Goal: Feedback & Contribution: Contribute content

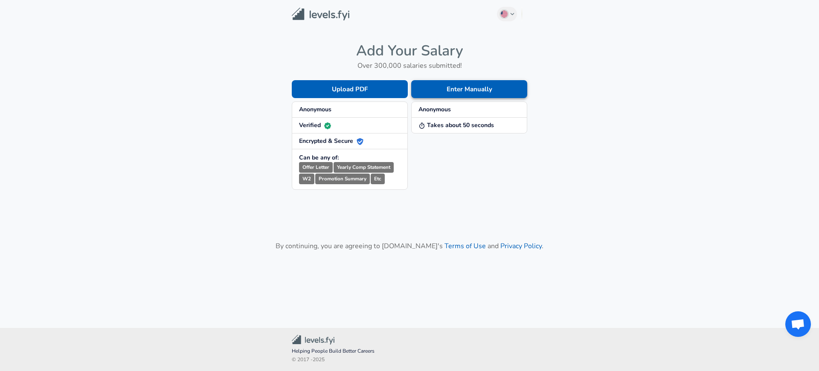
click at [445, 90] on button "Enter Manually" at bounding box center [469, 89] width 116 height 18
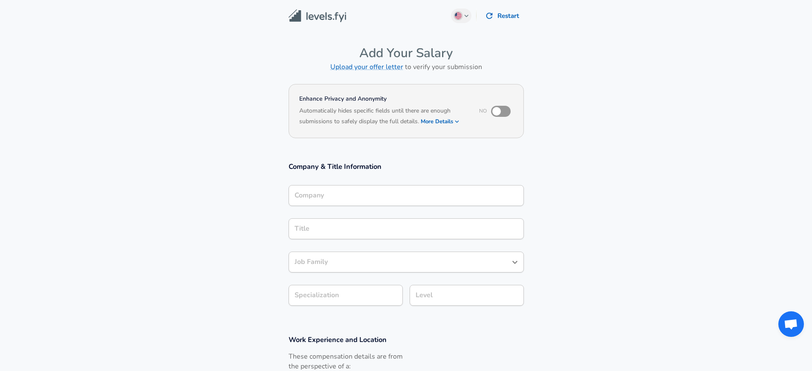
click at [450, 119] on button "More Details" at bounding box center [440, 122] width 39 height 12
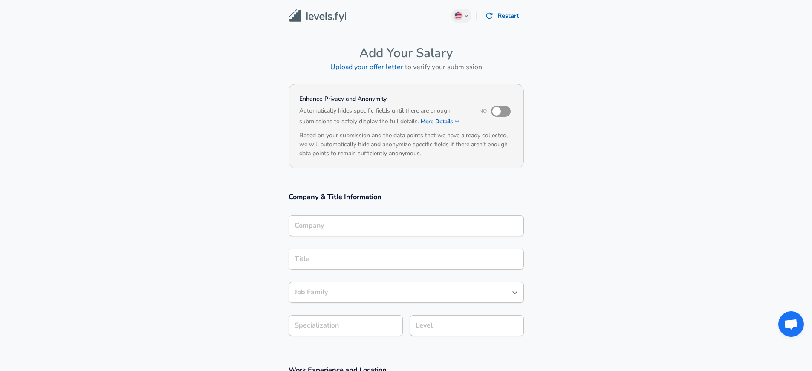
click at [504, 116] on input "checkbox" at bounding box center [497, 111] width 49 height 16
checkbox input "true"
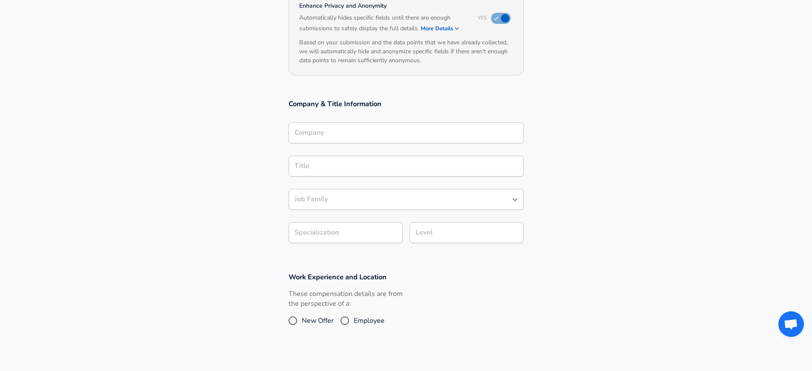
click at [407, 137] on div "Company" at bounding box center [406, 132] width 235 height 21
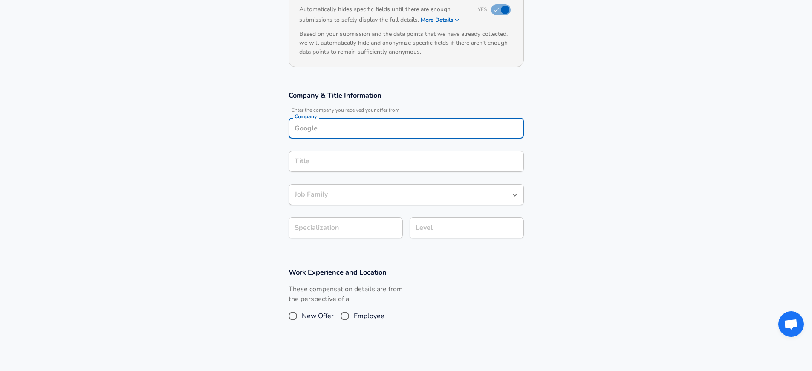
scroll to position [68, 0]
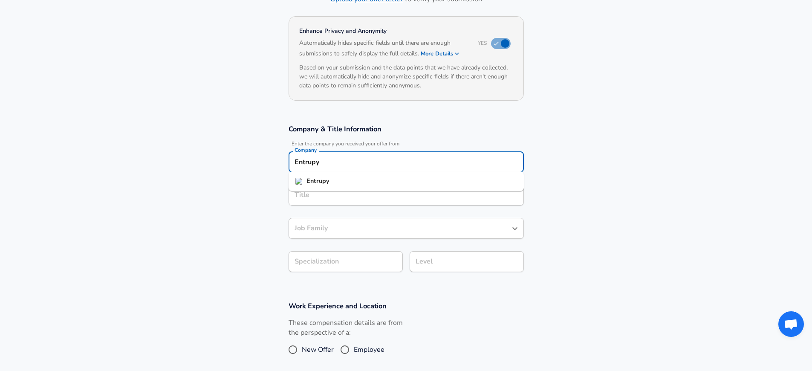
click at [391, 187] on li "Entrupy" at bounding box center [406, 181] width 235 height 13
click at [382, 162] on input "Entrupy" at bounding box center [407, 161] width 228 height 13
click at [370, 182] on li "Entrupy" at bounding box center [406, 181] width 235 height 13
type input "Entrupy"
click at [345, 194] on input "Title" at bounding box center [407, 195] width 228 height 13
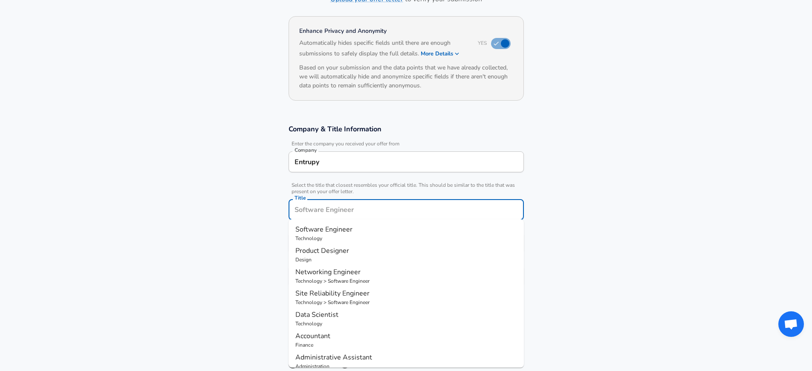
scroll to position [85, 0]
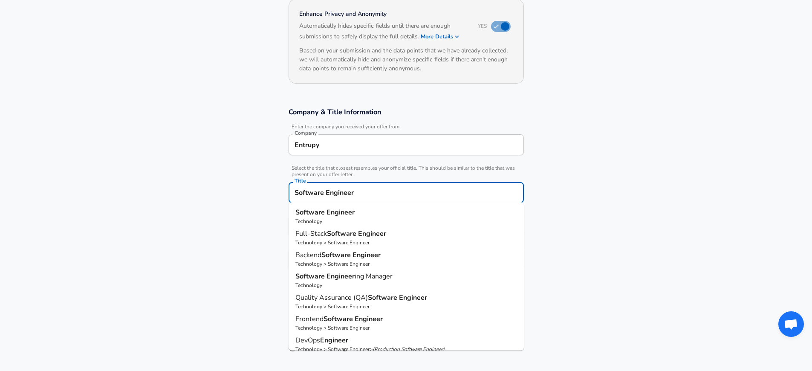
click at [376, 232] on strong "Engineer" at bounding box center [372, 233] width 28 height 9
type input "Full-Stack Software Engineer"
type input "Full Stack"
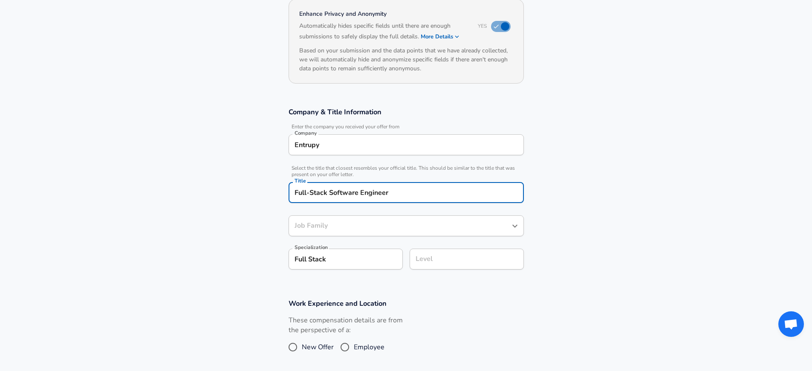
type input "Software Engineer"
click at [399, 225] on input "Software Engineer" at bounding box center [400, 225] width 215 height 13
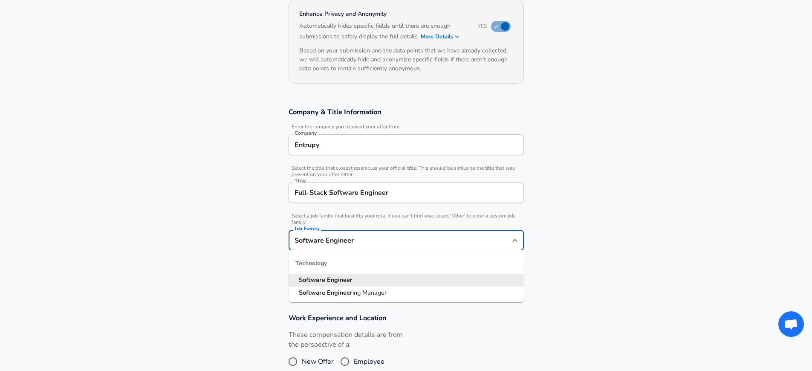
scroll to position [102, 0]
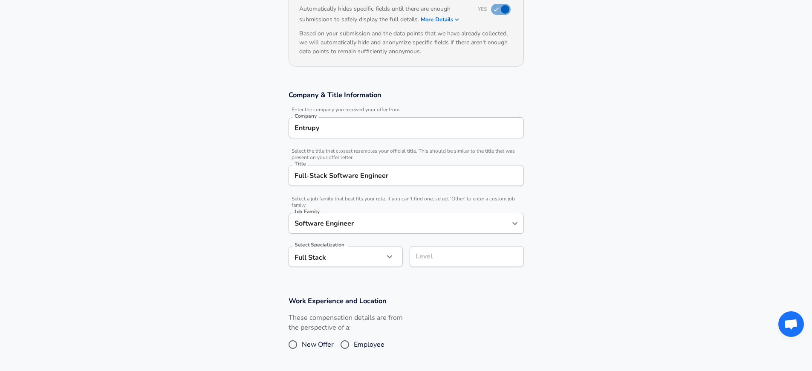
click at [727, 190] on section "Company & Title Information Enter the company you received your offer from Comp…" at bounding box center [406, 183] width 812 height 206
click at [466, 258] on input "Level" at bounding box center [467, 256] width 107 height 13
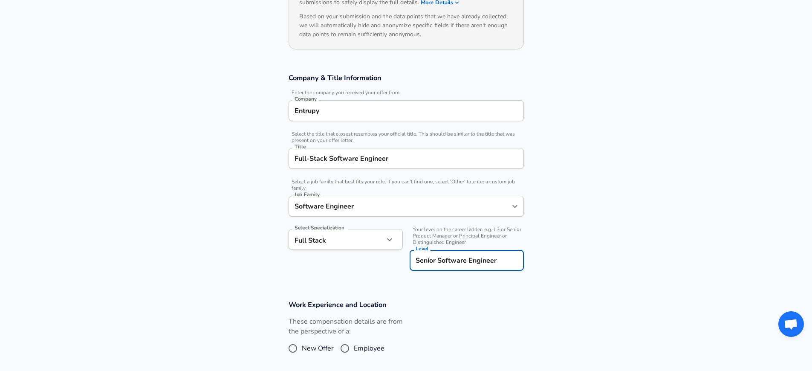
type input "Senior Software Engineer"
click at [577, 221] on section "Company & Title Information Enter the company you received your offer from Comp…" at bounding box center [406, 176] width 812 height 227
click at [137, 183] on section "Company & Title Information Enter the company you received your offer from Comp…" at bounding box center [406, 176] width 812 height 227
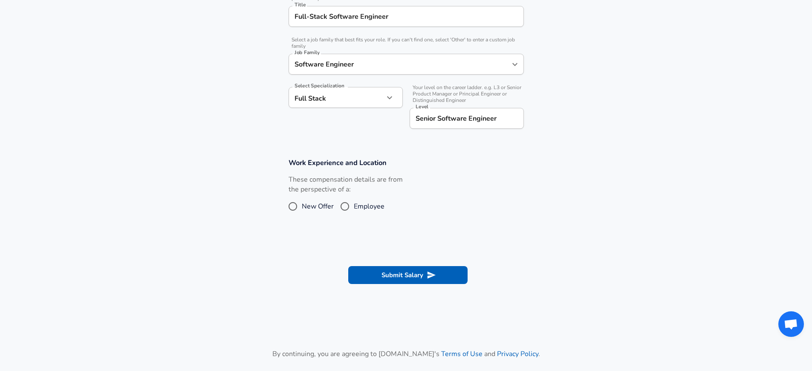
click at [345, 207] on input "Employee" at bounding box center [345, 207] width 18 height 14
radio input "true"
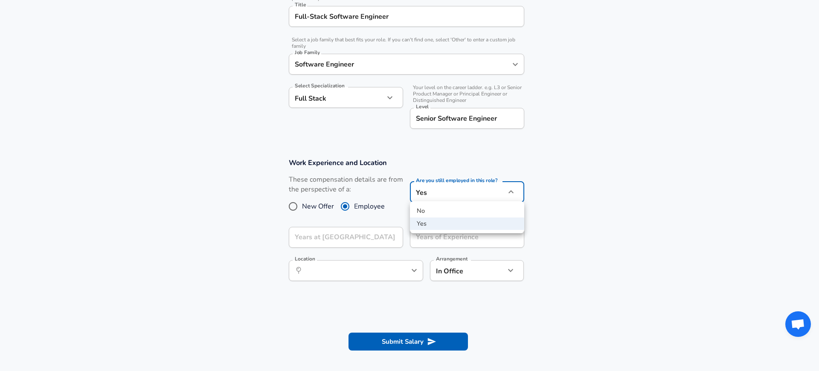
click at [636, 220] on div at bounding box center [409, 185] width 819 height 371
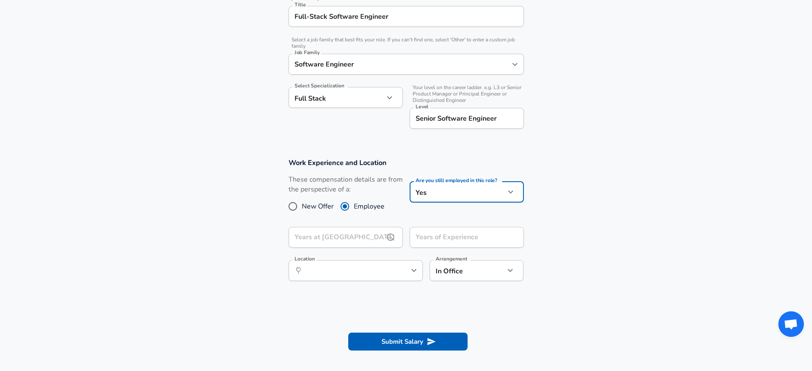
click at [334, 233] on input "Years at [GEOGRAPHIC_DATA]" at bounding box center [337, 237] width 96 height 21
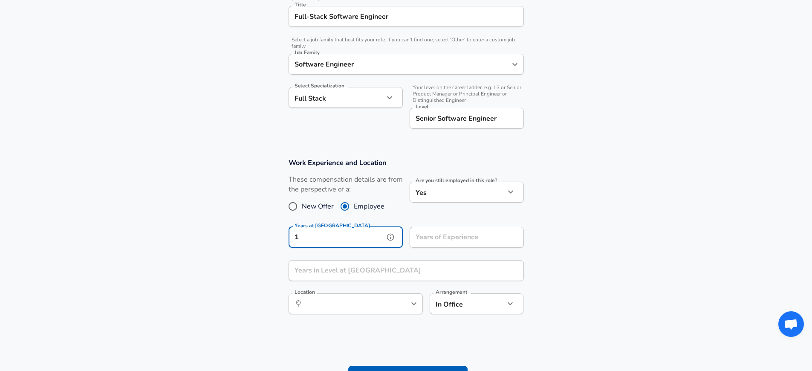
type input "1"
click at [476, 237] on input "Years of Experience" at bounding box center [458, 237] width 96 height 21
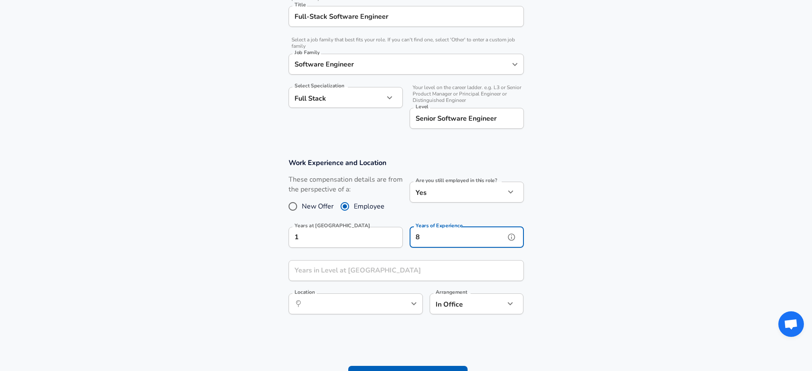
type input "8"
click at [439, 281] on div "Years in Level at [GEOGRAPHIC_DATA] Years in Level at [GEOGRAPHIC_DATA]" at bounding box center [406, 271] width 235 height 23
click at [442, 276] on input "Years in Level at [GEOGRAPHIC_DATA]" at bounding box center [397, 270] width 217 height 21
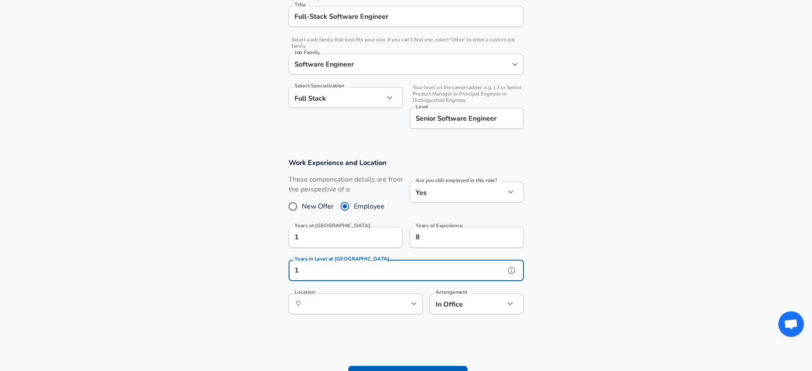
type input "1"
click at [254, 217] on section "Work Experience and Location These compensation details are from the perspectiv…" at bounding box center [406, 240] width 812 height 185
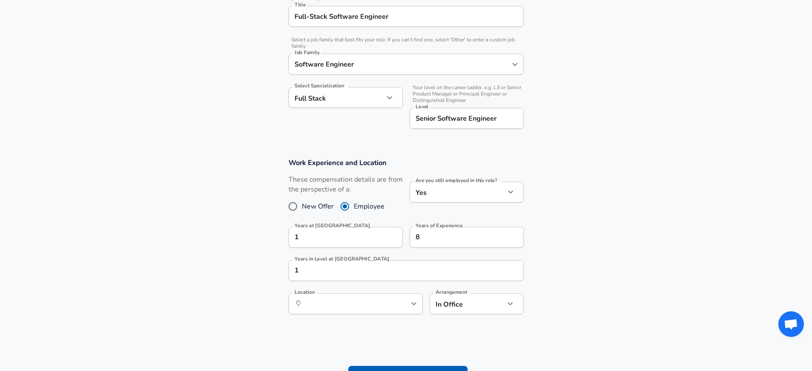
click at [342, 282] on div "Work Experience and Location These compensation details are from the perspectiv…" at bounding box center [406, 239] width 256 height 162
click at [346, 301] on input "Location" at bounding box center [346, 303] width 87 height 13
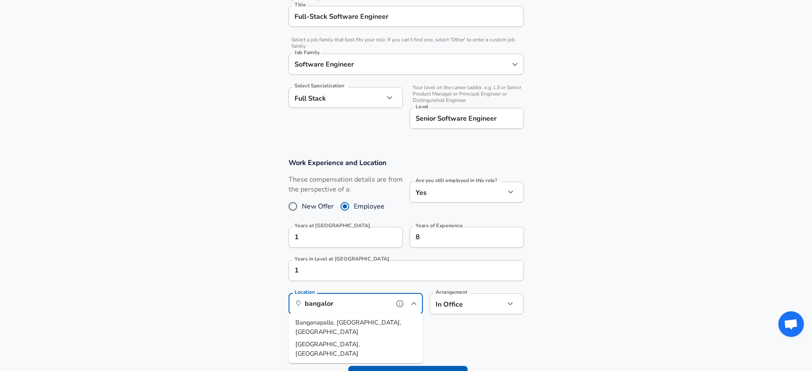
type input "[GEOGRAPHIC_DATA]"
click at [374, 324] on li "[PERSON_NAME], [GEOGRAPHIC_DATA], [GEOGRAPHIC_DATA]" at bounding box center [356, 327] width 134 height 22
type input "[GEOGRAPHIC_DATA], [GEOGRAPHIC_DATA], [GEOGRAPHIC_DATA]"
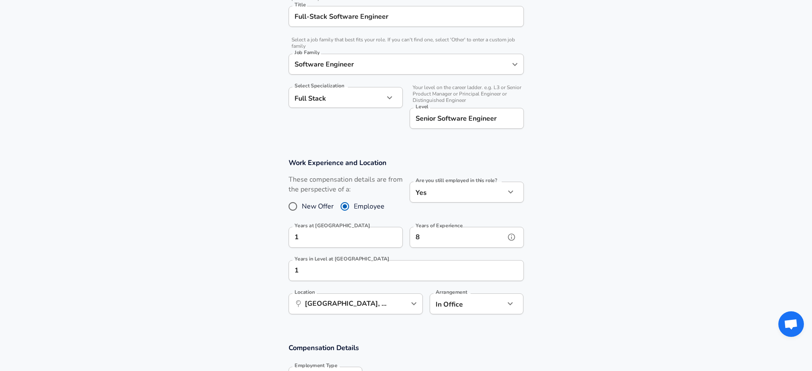
click at [457, 243] on input "8" at bounding box center [458, 237] width 96 height 21
type input "6"
click at [609, 232] on section "Work Experience and Location These compensation details are from the perspectiv…" at bounding box center [406, 240] width 812 height 185
click at [627, 266] on div at bounding box center [409, 185] width 819 height 371
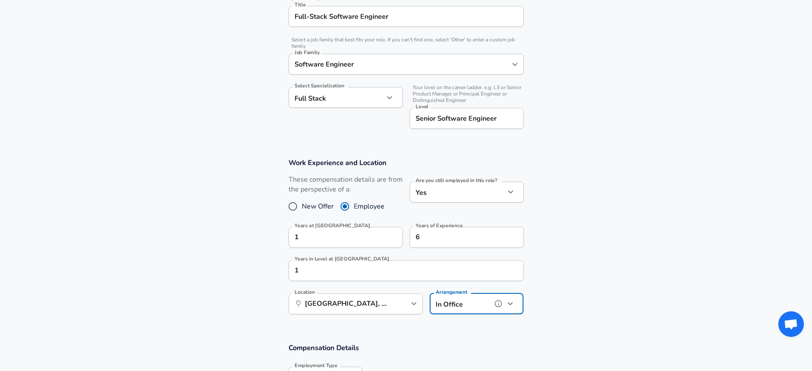
scroll to position [398, 0]
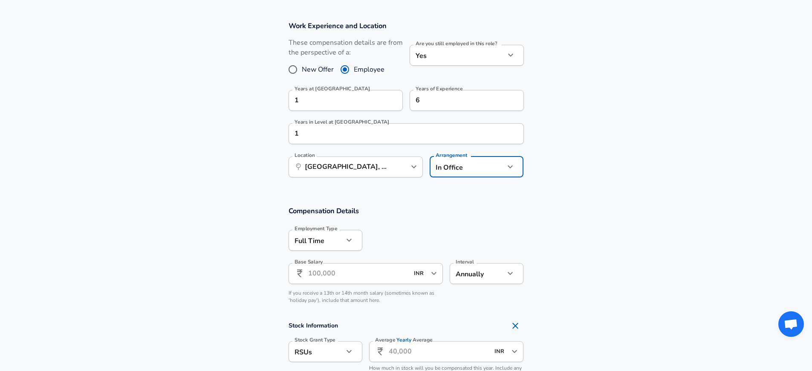
click at [462, 186] on li "Fully Remote" at bounding box center [477, 186] width 94 height 13
type input "remote"
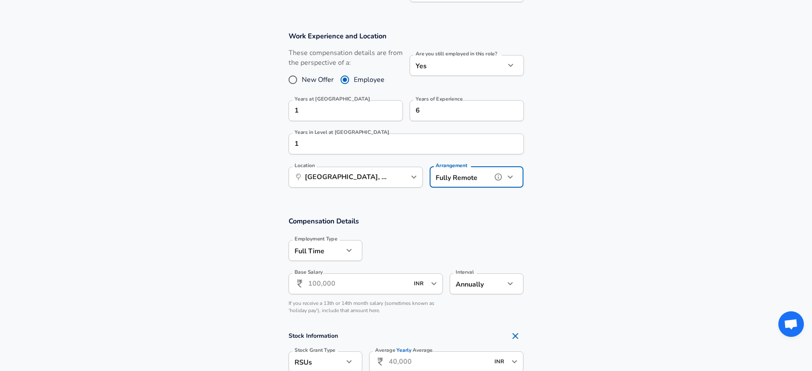
scroll to position [364, 0]
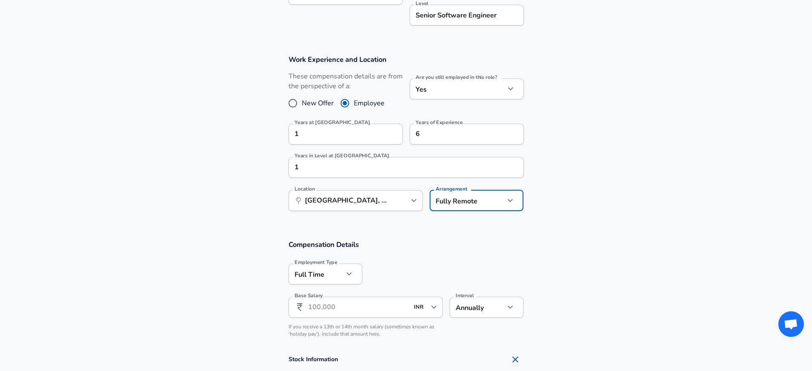
click at [428, 123] on label "Years of Experience" at bounding box center [439, 122] width 47 height 5
click at [428, 124] on input "6" at bounding box center [458, 134] width 96 height 21
click at [428, 123] on label "Years of Experience" at bounding box center [439, 122] width 47 height 5
click at [428, 124] on input "6" at bounding box center [458, 134] width 96 height 21
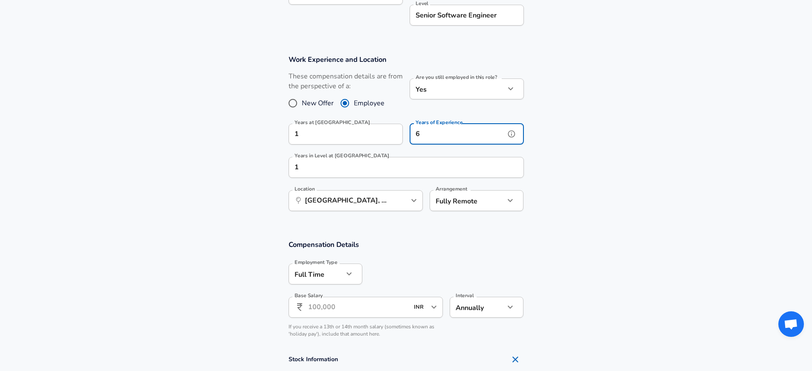
click at [428, 125] on input "6" at bounding box center [458, 134] width 96 height 21
type input "8"
click at [547, 167] on section "Work Experience and Location These compensation details are from the perspectiv…" at bounding box center [406, 137] width 812 height 185
click at [226, 167] on section "Work Experience and Location These compensation details are from the perspectiv…" at bounding box center [406, 137] width 812 height 185
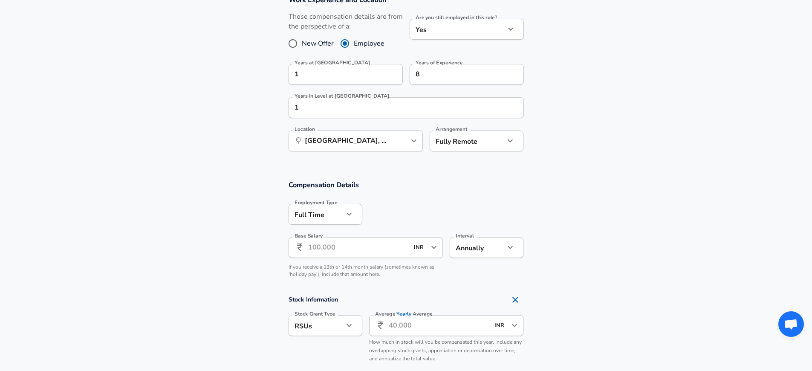
scroll to position [452, 0]
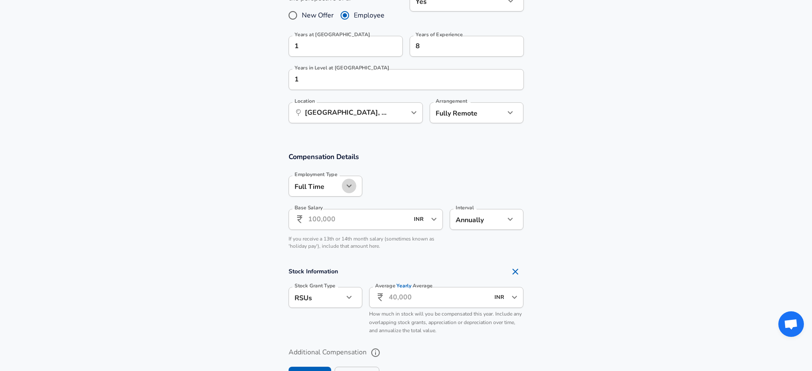
click at [346, 186] on icon "button" at bounding box center [349, 186] width 10 height 10
click at [346, 186] on div at bounding box center [409, 185] width 819 height 371
click at [374, 219] on input "Base Salary" at bounding box center [358, 219] width 101 height 21
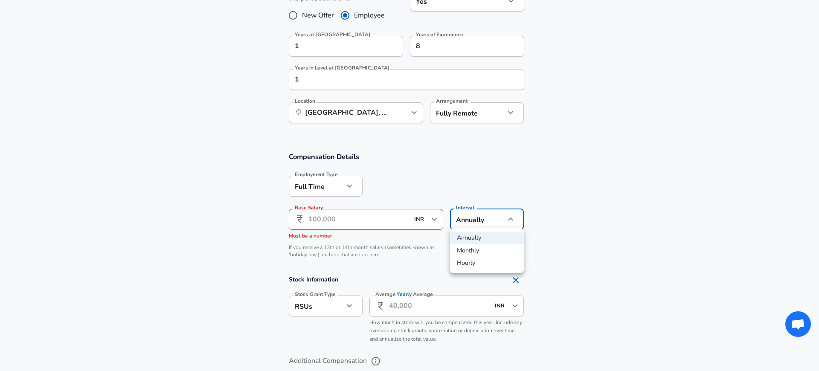
click at [378, 211] on div at bounding box center [409, 185] width 819 height 371
click at [376, 212] on input "Base Salary" at bounding box center [358, 219] width 101 height 21
click at [227, 201] on section "Compensation Details Employment Type [DEMOGRAPHIC_DATA] full_time Employment Ty…" at bounding box center [406, 208] width 812 height 112
click at [211, 142] on section "Compensation Details Employment Type [DEMOGRAPHIC_DATA] full_time Employment Ty…" at bounding box center [406, 274] width 812 height 264
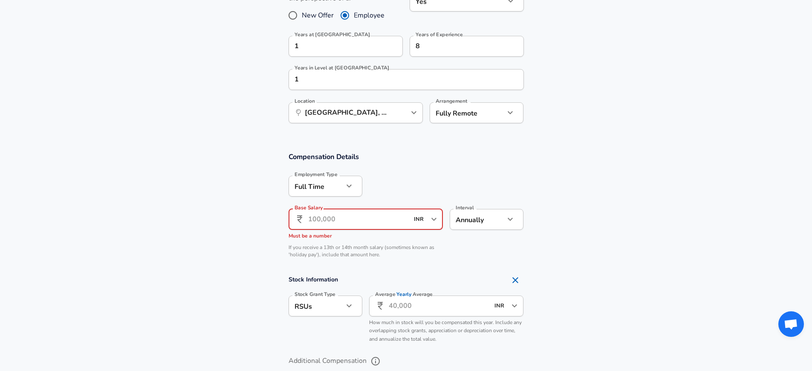
click at [364, 221] on input "Base Salary" at bounding box center [358, 219] width 101 height 21
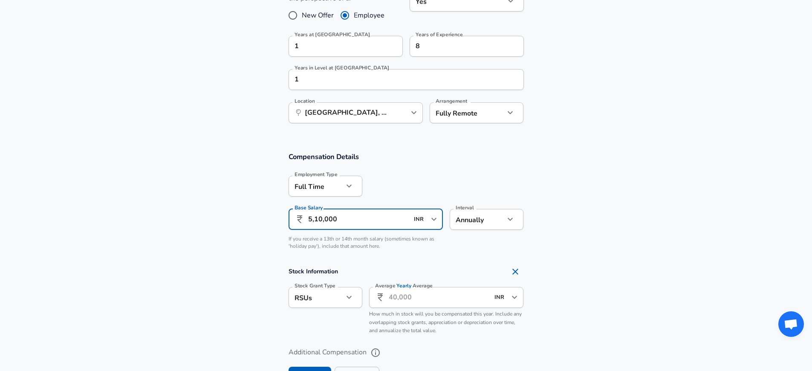
type input "51,00,000"
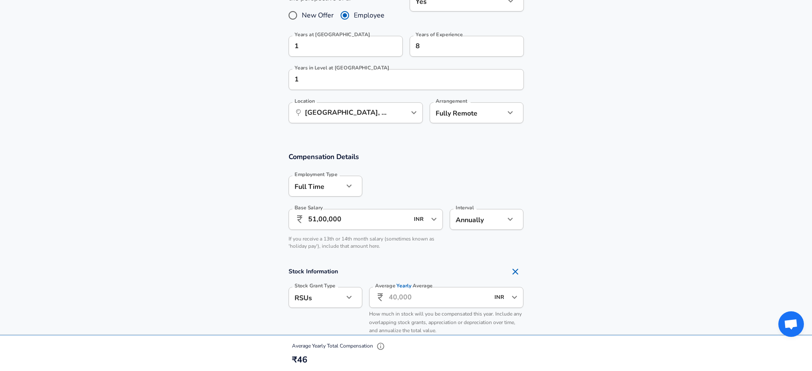
click at [645, 170] on section "Compensation Details Employment Type [DEMOGRAPHIC_DATA] full_time Employment Ty…" at bounding box center [406, 203] width 812 height 103
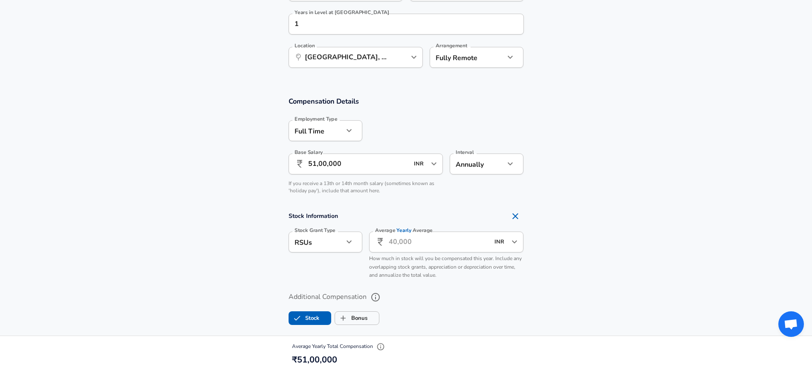
scroll to position [519, 0]
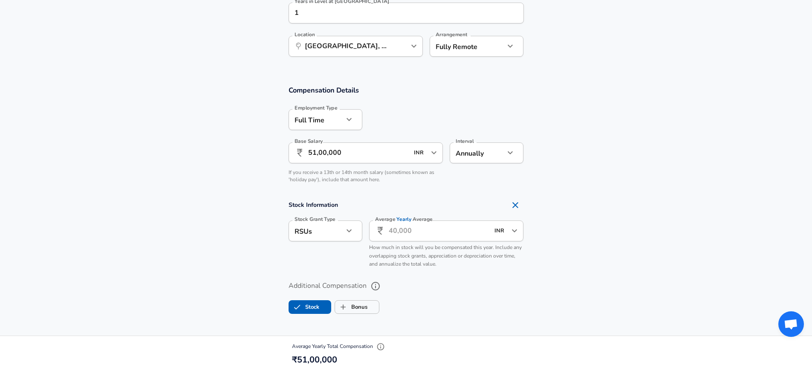
click at [329, 276] on li "None" at bounding box center [326, 274] width 74 height 13
type input "none"
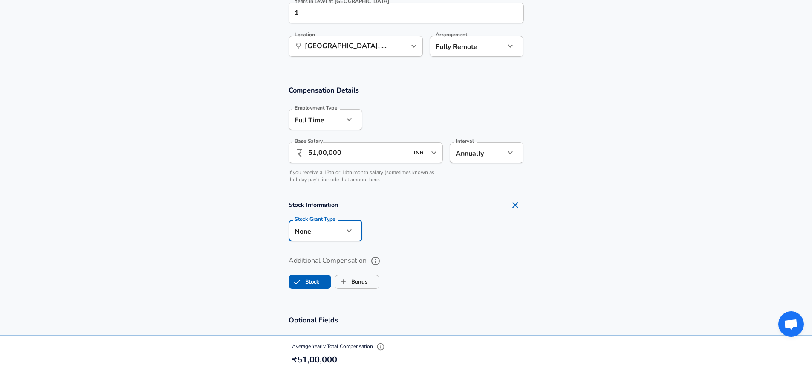
scroll to position [656, 0]
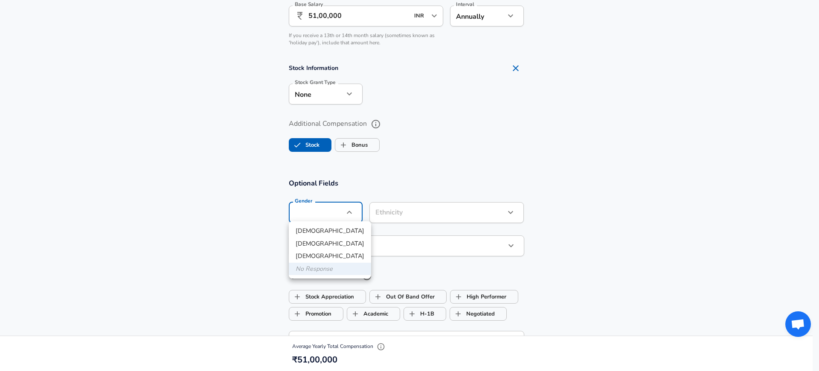
click at [540, 175] on div at bounding box center [409, 185] width 819 height 371
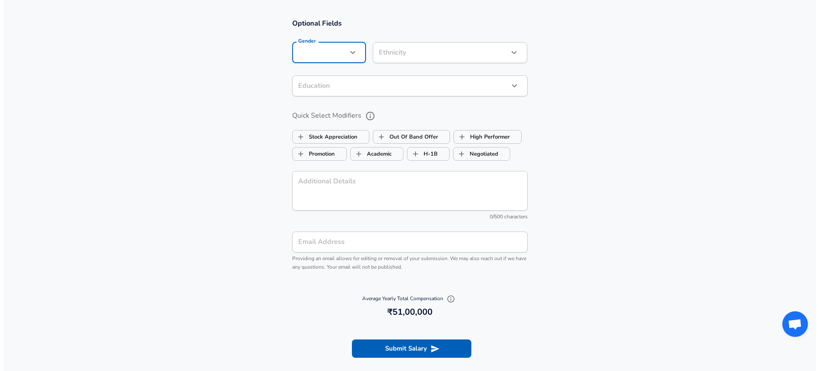
scroll to position [821, 0]
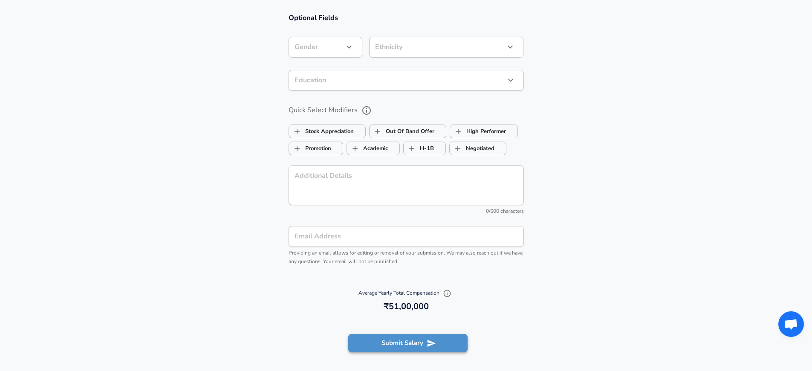
click at [409, 340] on button "Submit Salary" at bounding box center [407, 343] width 119 height 18
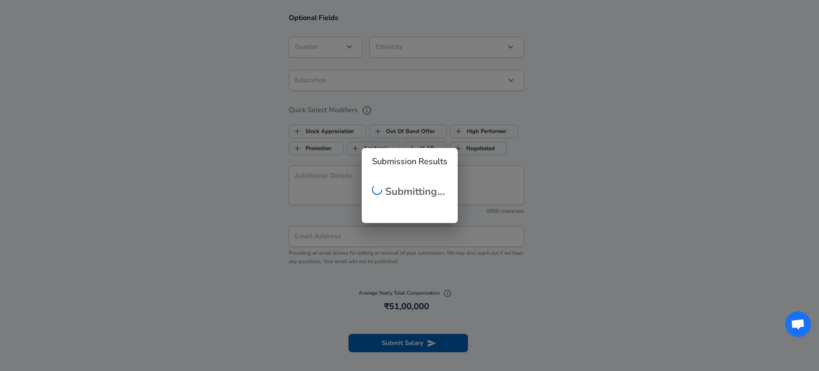
checkbox input "false"
